Goal: Check status: Check status

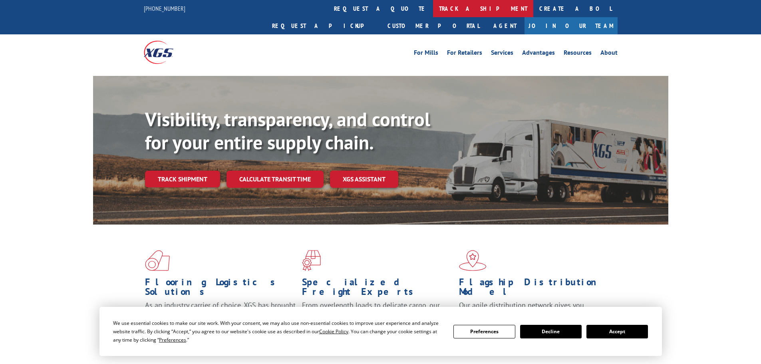
click at [433, 4] on link "track a shipment" at bounding box center [483, 8] width 100 height 17
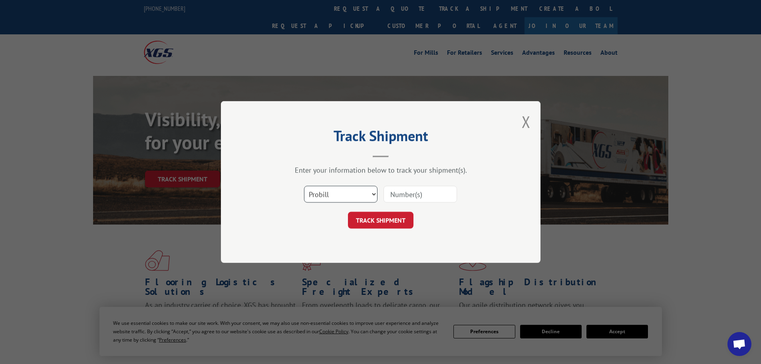
click at [319, 191] on select "Select category... Probill BOL PO" at bounding box center [340, 194] width 73 height 17
select select "po"
click at [304, 186] on select "Select category... Probill BOL PO" at bounding box center [340, 194] width 73 height 17
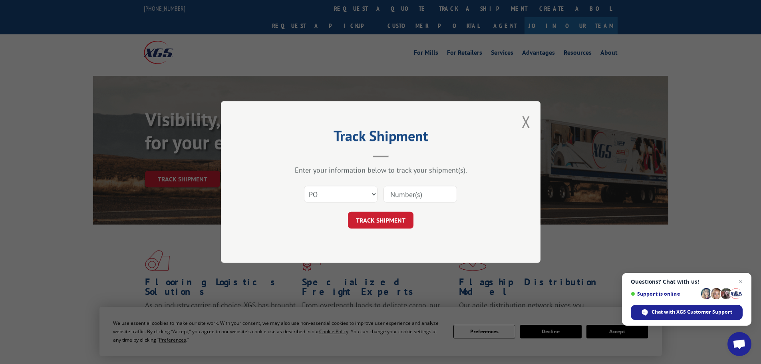
click at [409, 195] on input at bounding box center [419, 194] width 73 height 17
paste input "48508742"
type input "48508742"
click at [368, 220] on button "TRACK SHIPMENT" at bounding box center [380, 220] width 65 height 17
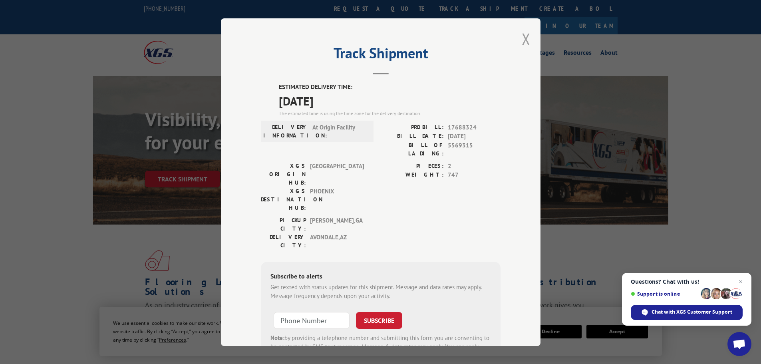
click at [523, 41] on button "Close modal" at bounding box center [525, 38] width 9 height 21
